Goal: Task Accomplishment & Management: Manage account settings

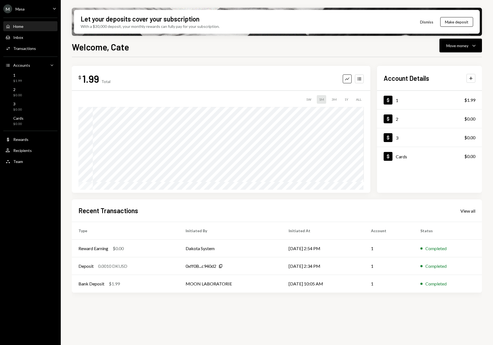
click at [52, 8] on icon "Caret Down" at bounding box center [54, 9] width 6 height 6
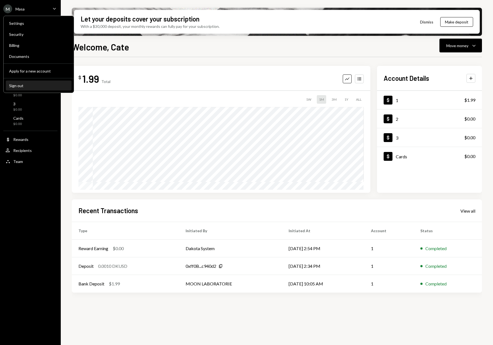
click at [29, 85] on div "Sign out" at bounding box center [38, 85] width 59 height 5
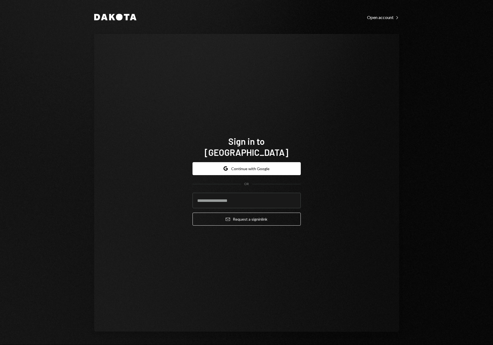
type input "**********"
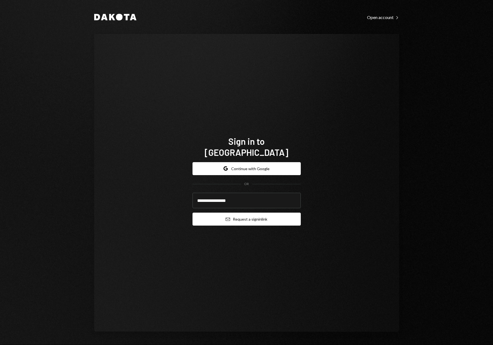
click at [244, 214] on button "Email Request a sign in link" at bounding box center [246, 219] width 108 height 13
